Goal: Check status: Check status

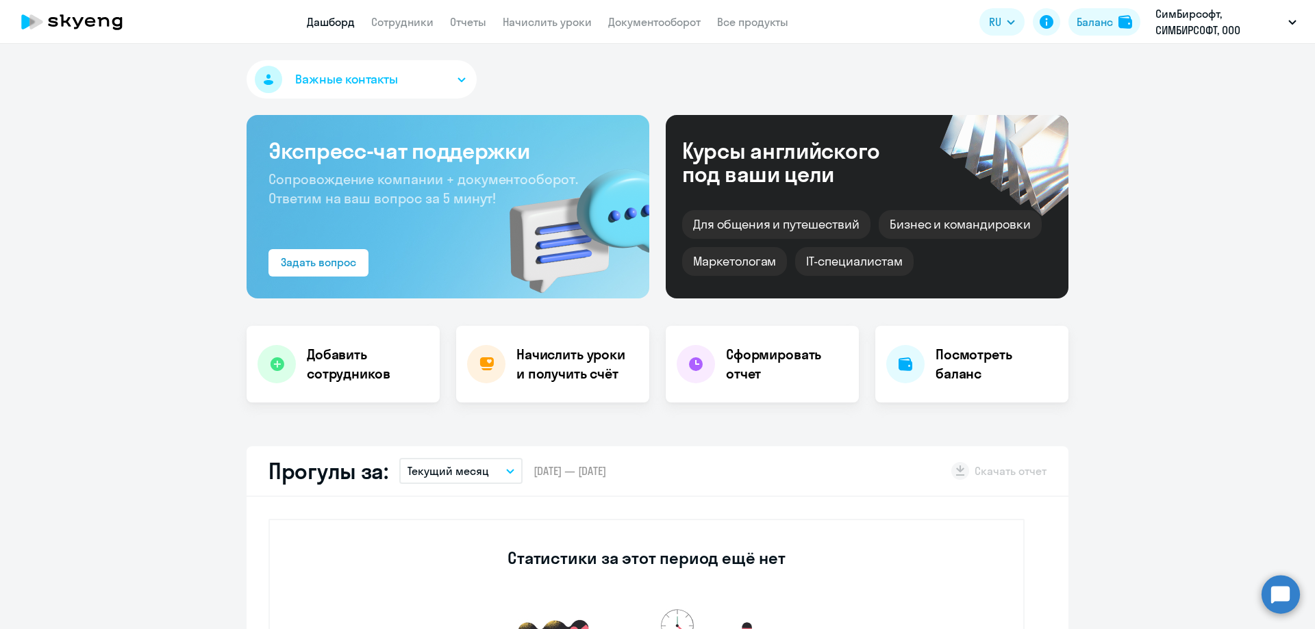
select select "30"
click at [1114, 30] on button "Баланс" at bounding box center [1104, 21] width 72 height 27
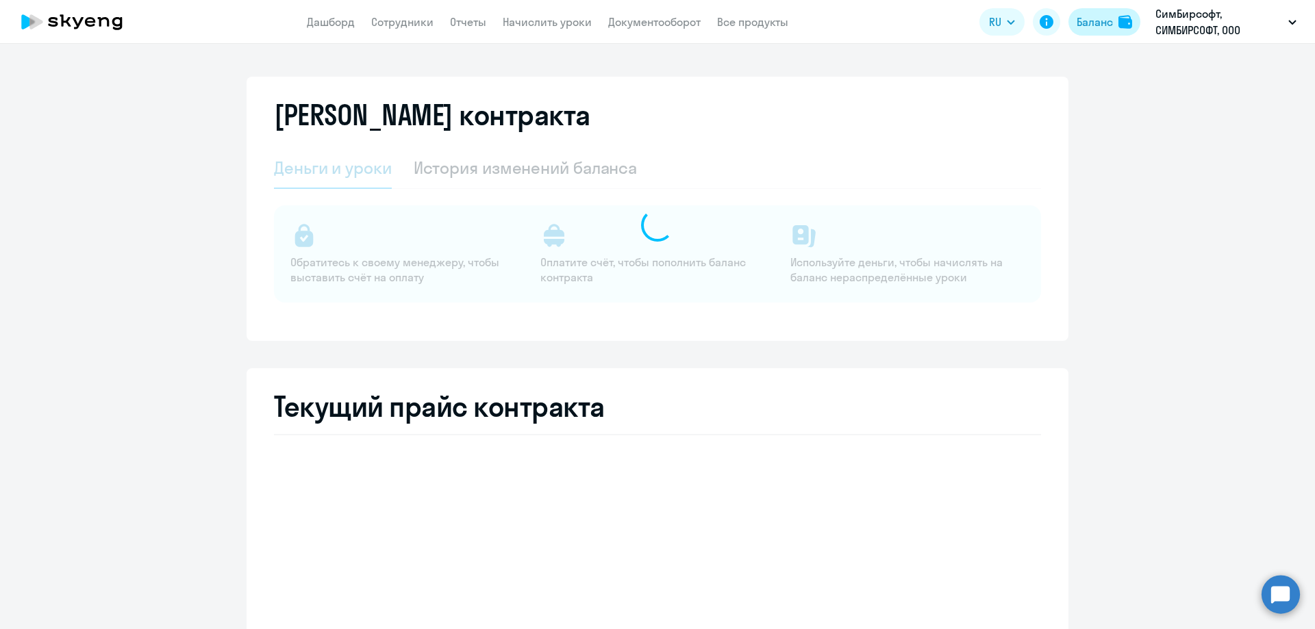
select select "english_adult_not_native_speaker"
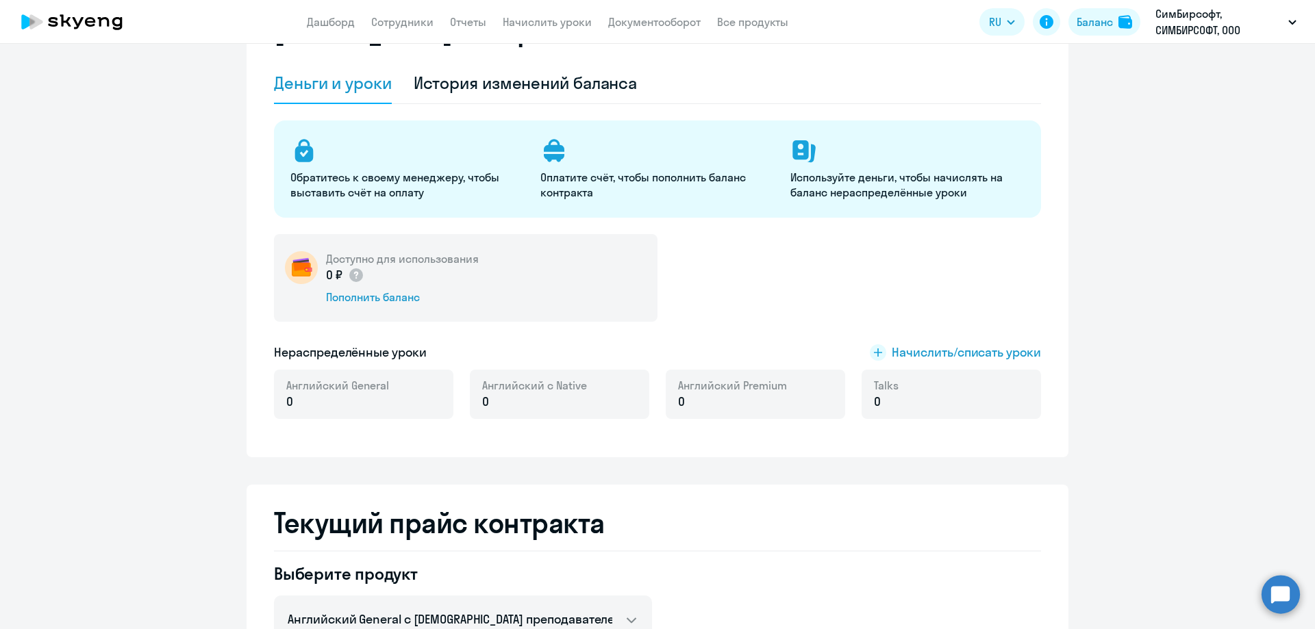
scroll to position [84, 0]
click at [538, 89] on div "История изменений баланса" at bounding box center [526, 84] width 224 height 22
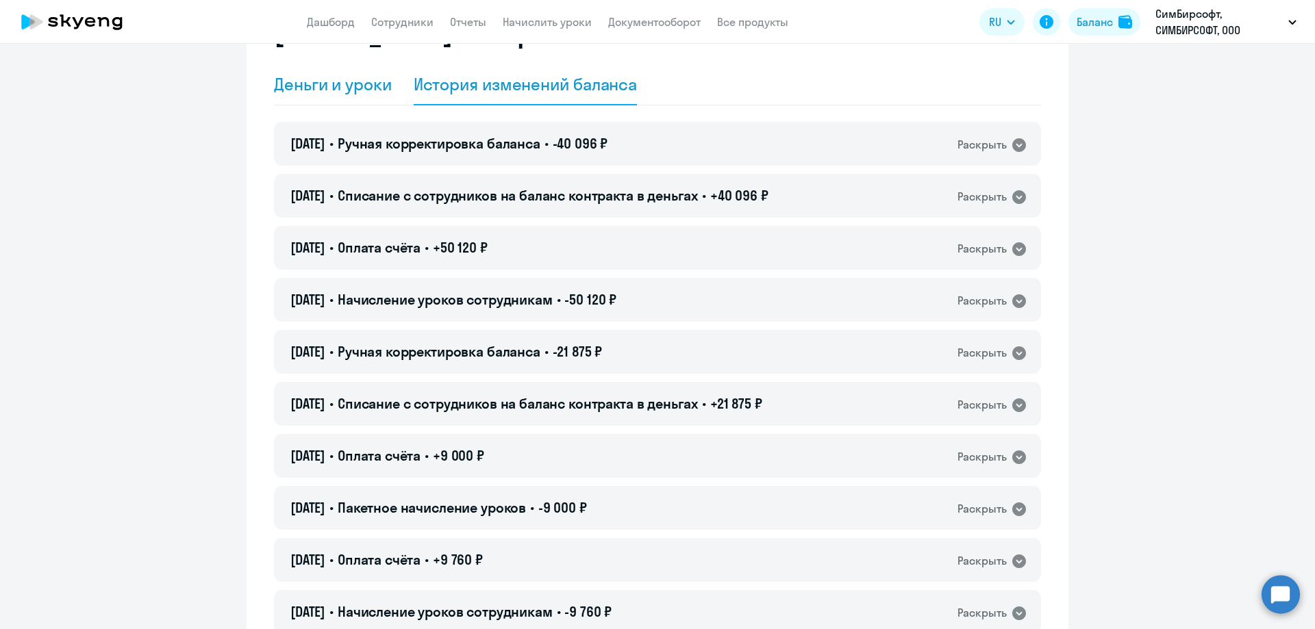
click at [349, 81] on div "Деньги и уроки" at bounding box center [333, 84] width 118 height 22
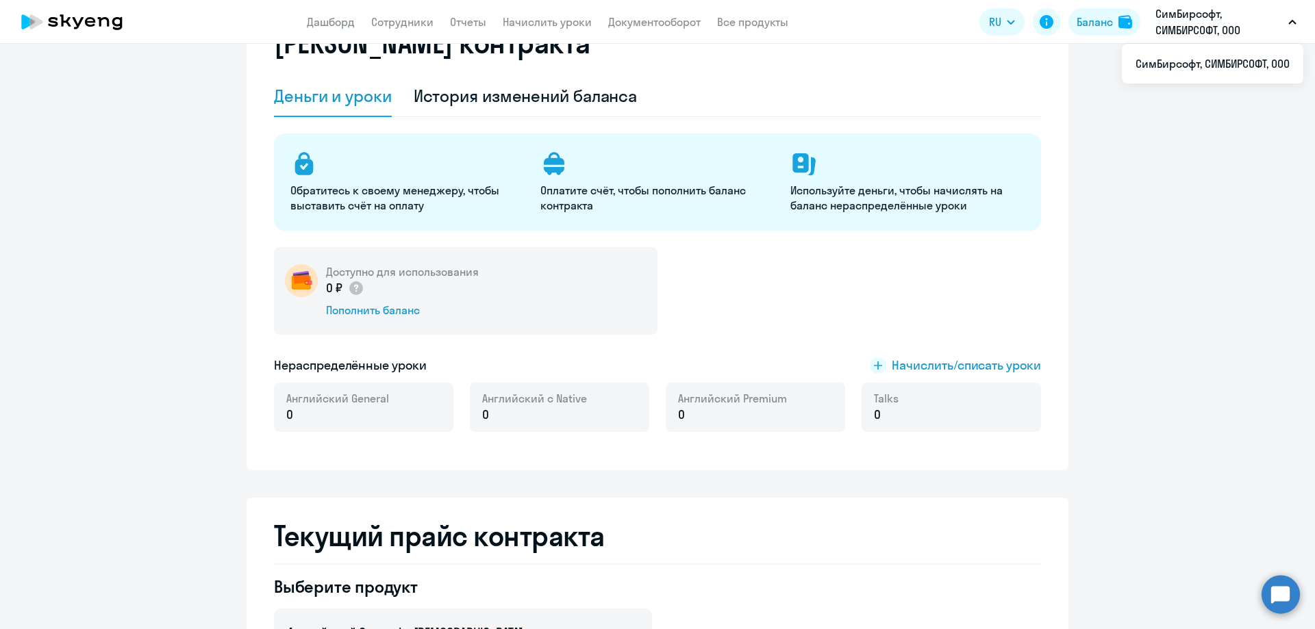
scroll to position [38, 0]
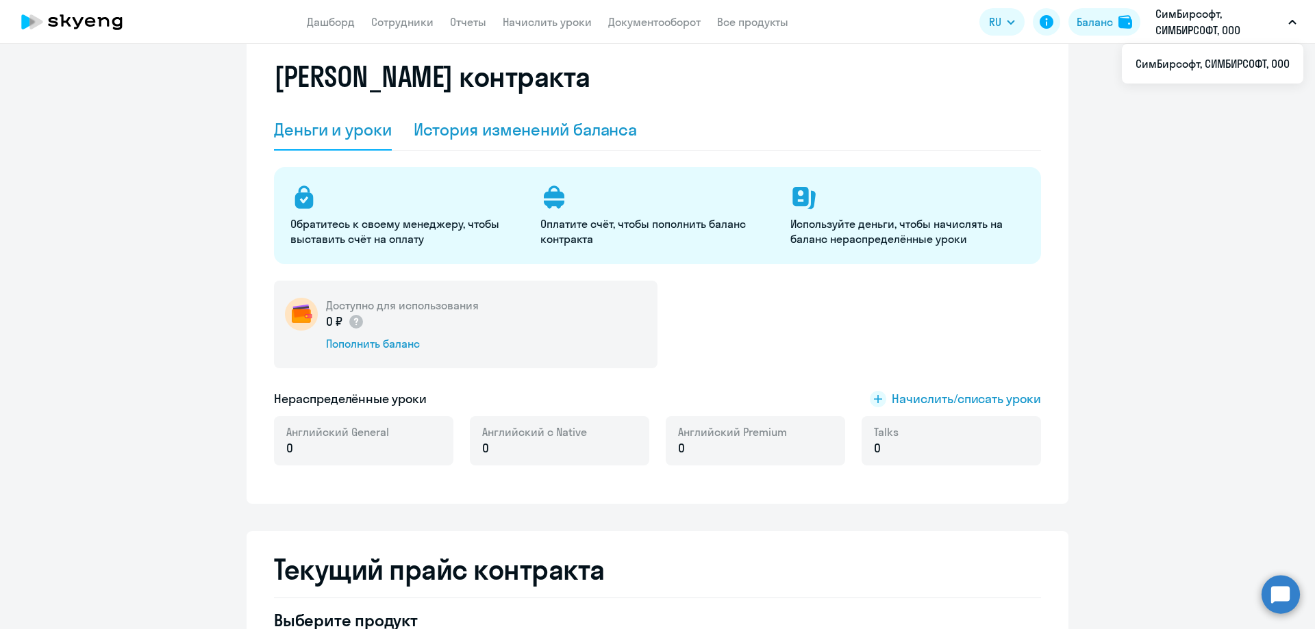
click at [536, 128] on div "История изменений баланса" at bounding box center [526, 129] width 224 height 22
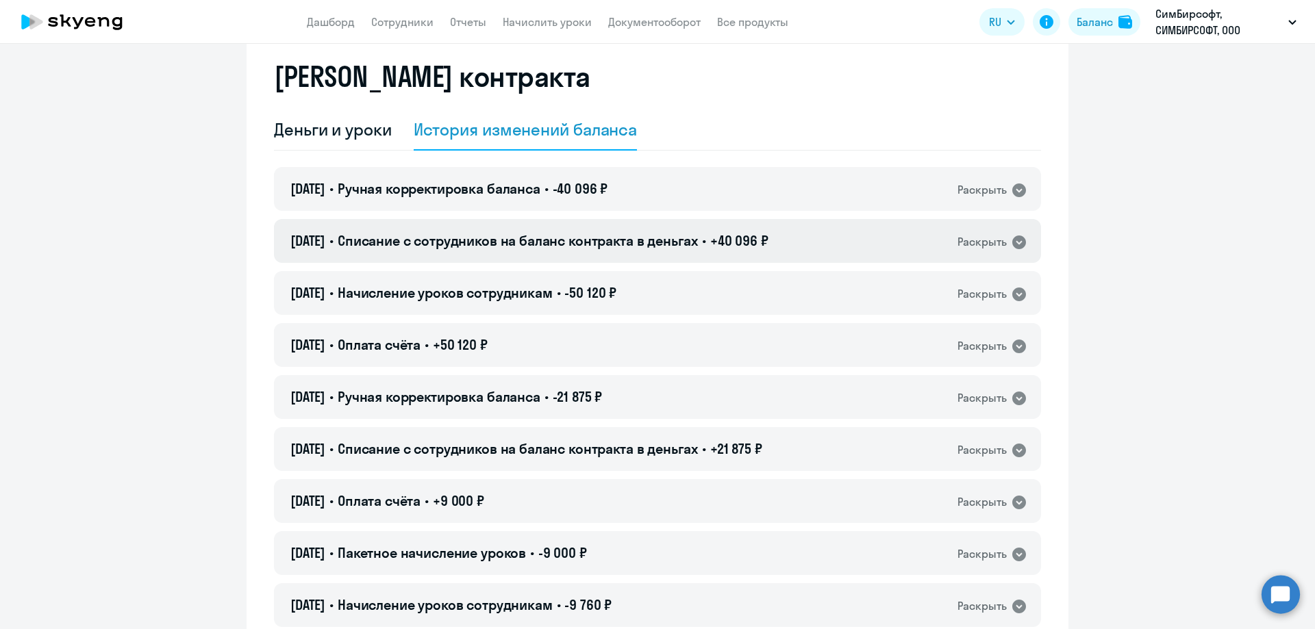
click at [484, 234] on span "Списание с сотрудников на баланс контракта в деньгах" at bounding box center [518, 240] width 360 height 17
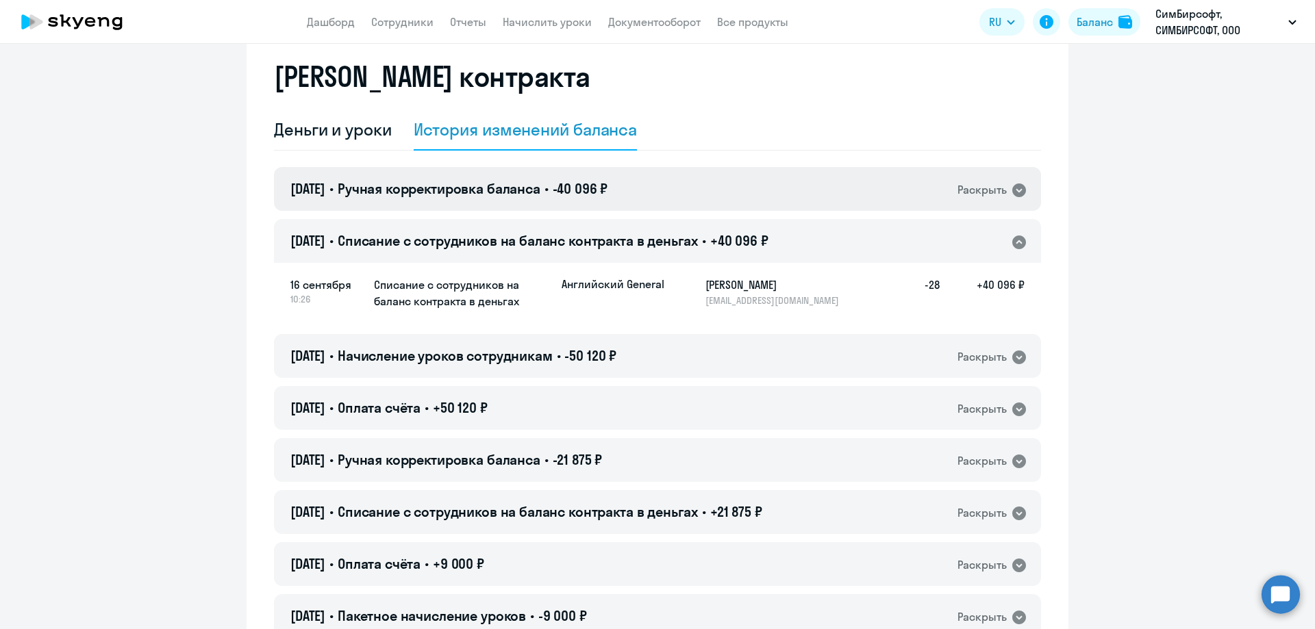
click at [485, 179] on h4 "[DATE] • Ручная корректировка баланса • -40 096 ₽" at bounding box center [448, 188] width 317 height 19
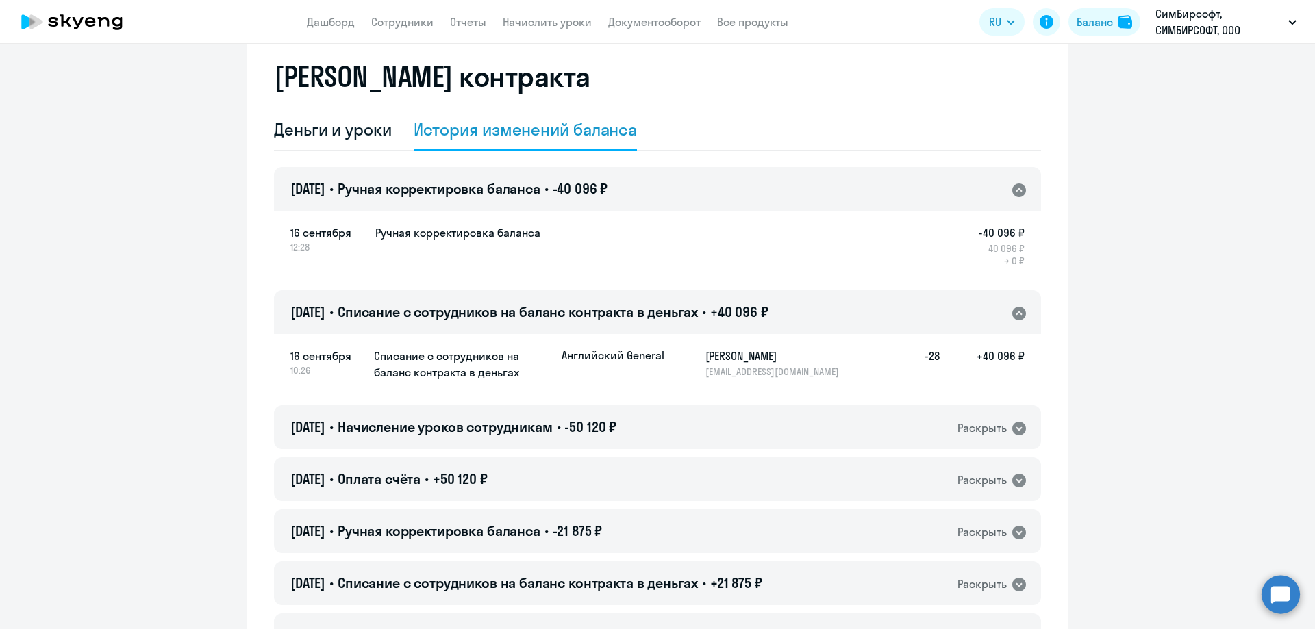
scroll to position [0, 0]
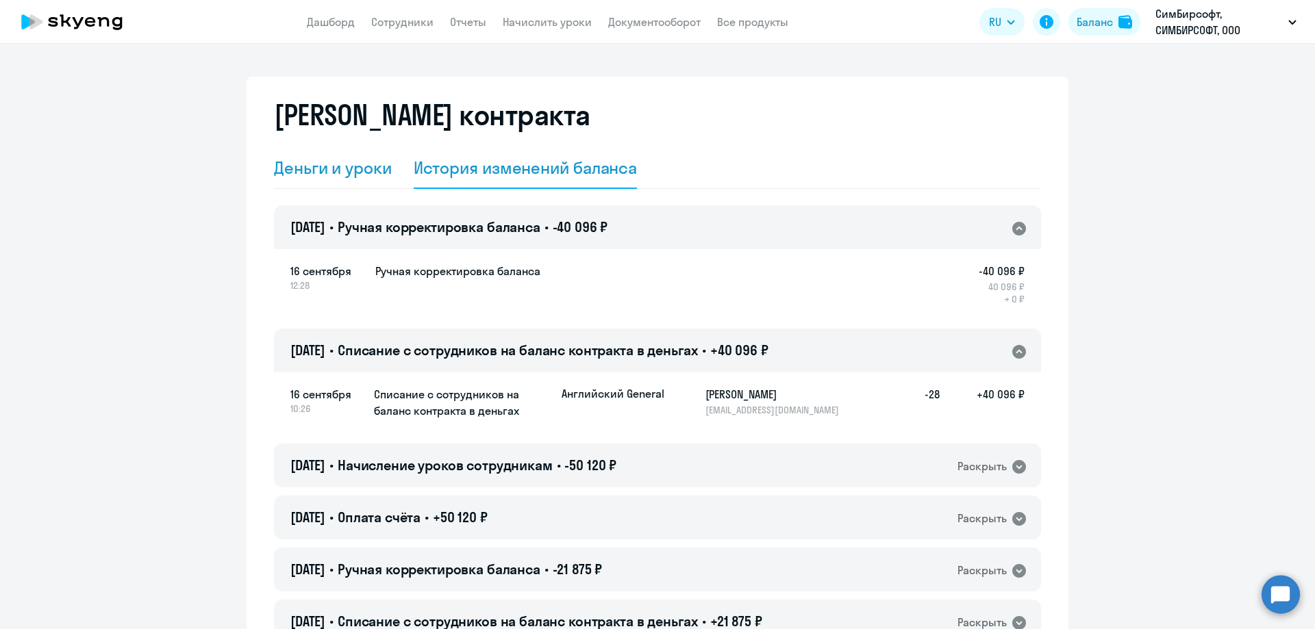
click at [336, 166] on div "Деньги и уроки" at bounding box center [333, 168] width 118 height 22
